Goal: Task Accomplishment & Management: Use online tool/utility

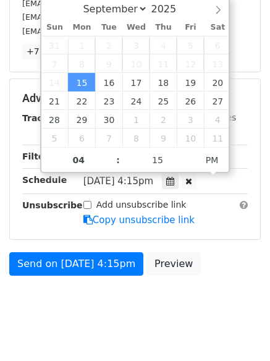
scroll to position [1, 0]
type input "33"
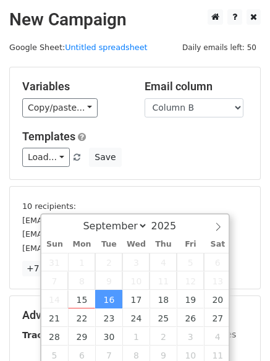
select select "Column B"
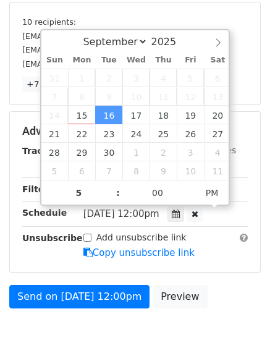
scroll to position [1, 0]
type input "[DATE] 17:00"
click at [118, 346] on body "New Campaign Daily emails left: 50 Google Sheet: Untitled spreadsheet Variables…" at bounding box center [135, 95] width 270 height 540
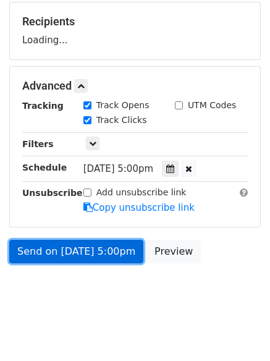
click at [107, 248] on link "Send on [DATE] 5:00pm" at bounding box center [76, 252] width 134 height 24
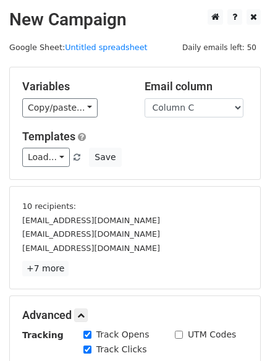
select select "Column C"
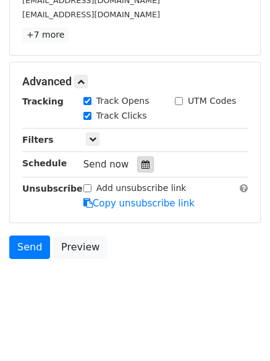
click at [137, 166] on div at bounding box center [145, 165] width 17 height 16
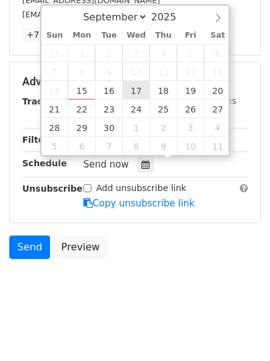
type input "2025-09-17 12:00"
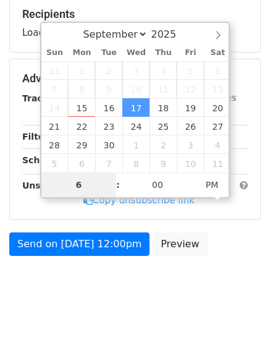
scroll to position [191, 0]
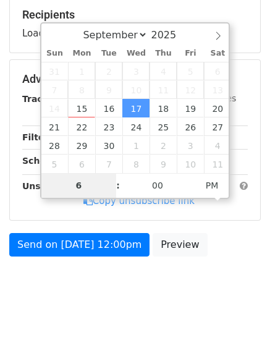
type input "6"
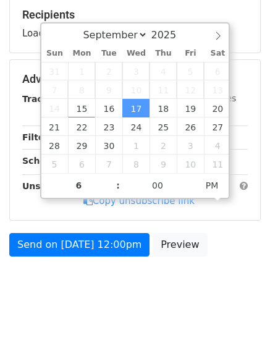
type input "2025-09-17 18:00"
type input "06"
click at [140, 290] on body "New Campaign Daily emails left: 50 Google Sheet: Untitled spreadsheet Variables…" at bounding box center [135, 65] width 270 height 494
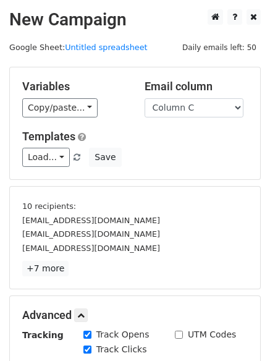
scroll to position [236, 0]
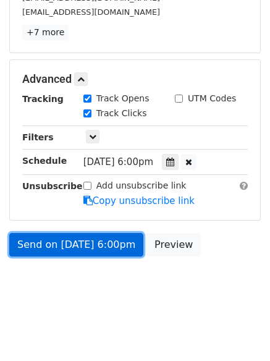
click at [118, 238] on link "Send on Sep 17 at 6:00pm" at bounding box center [76, 245] width 134 height 24
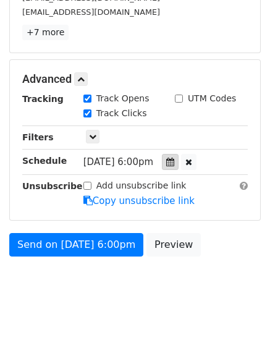
click at [179, 164] on div at bounding box center [170, 162] width 17 height 16
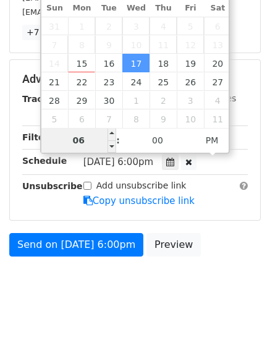
click at [93, 139] on input "06" at bounding box center [78, 140] width 75 height 25
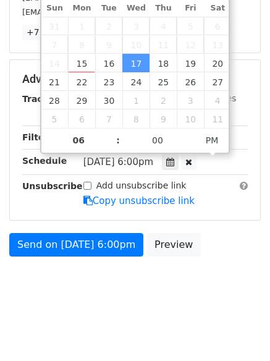
click at [102, 282] on body "New Campaign Daily emails left: 50 Google Sheet: Untitled spreadsheet Variables…" at bounding box center [135, 43] width 270 height 540
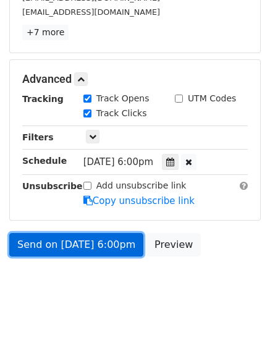
click at [110, 255] on link "Send on Sep 17 at 6:00pm" at bounding box center [76, 245] width 134 height 24
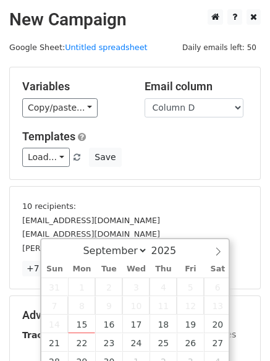
select select "Column D"
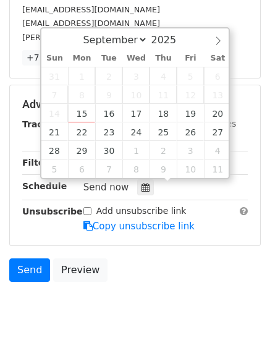
type input "2025-09-18 12:00"
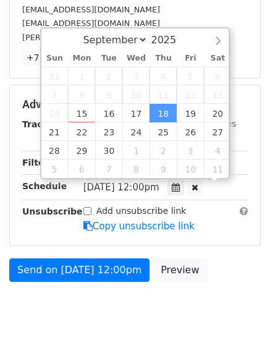
scroll to position [1, 0]
type input "7"
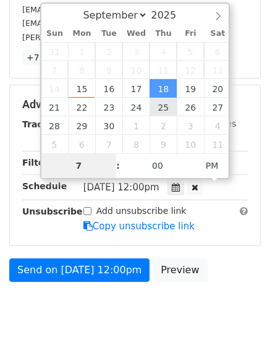
scroll to position [191, 0]
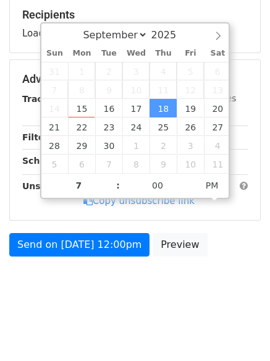
type input "2025-09-18 19:00"
click at [132, 353] on html "New Campaign Daily emails left: 50 Google Sheet: Untitled spreadsheet Variables…" at bounding box center [135, 85] width 270 height 553
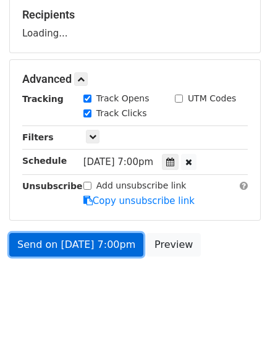
click at [105, 238] on link "Send on Sep 18 at 7:00pm" at bounding box center [76, 245] width 134 height 24
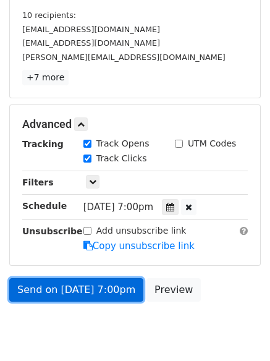
click at [103, 288] on link "Send on Sep 18 at 7:00pm" at bounding box center [76, 290] width 134 height 24
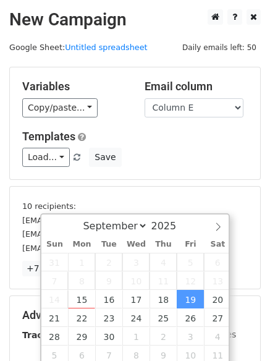
select select "Column E"
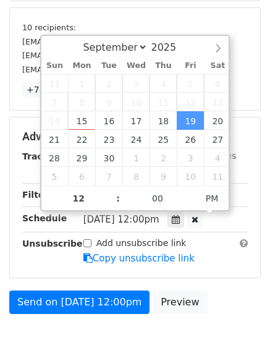
type input "8"
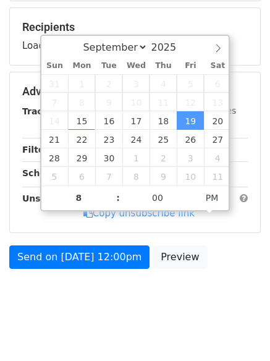
type input "[DATE] 20:00"
click at [105, 352] on html "New Campaign Daily emails left: 50 Google Sheet: Untitled spreadsheet Variables…" at bounding box center [135, 97] width 270 height 553
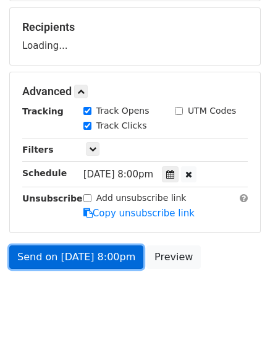
click at [119, 264] on link "Send on [DATE] 8:00pm" at bounding box center [76, 258] width 134 height 24
